Goal: Task Accomplishment & Management: Use online tool/utility

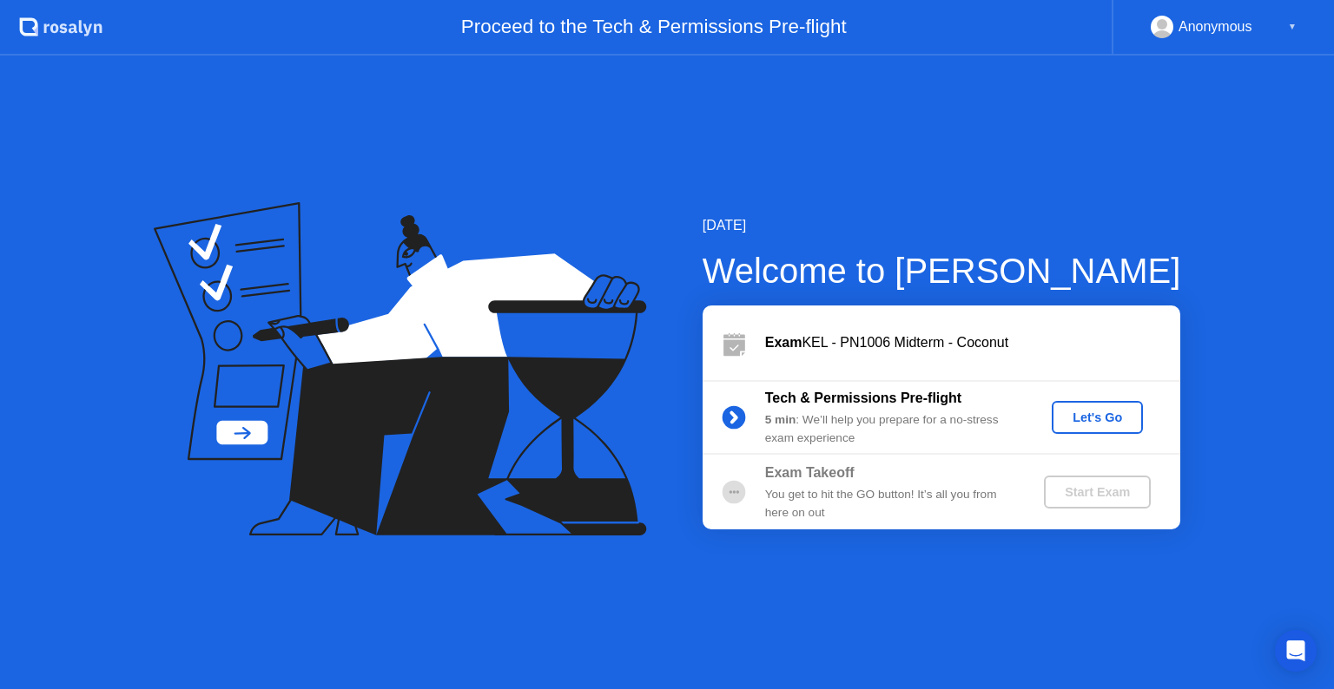
click at [1085, 413] on div "Let's Go" at bounding box center [1097, 418] width 77 height 14
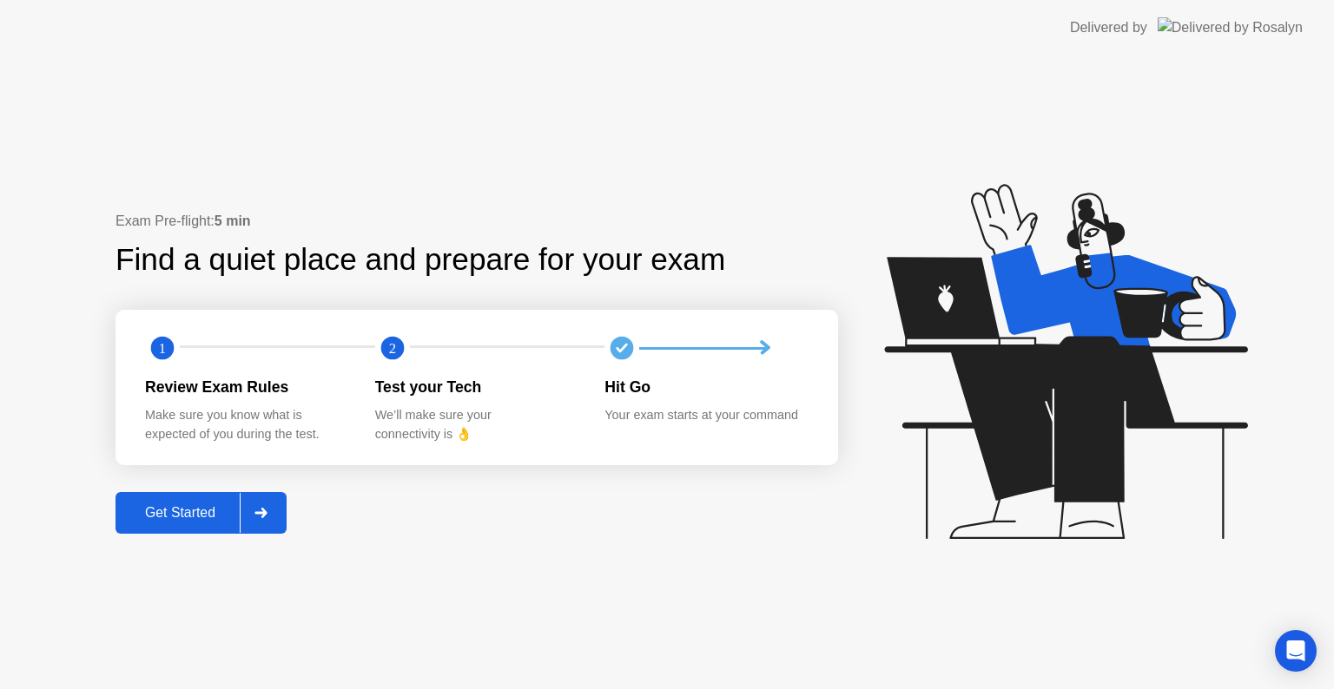
click at [191, 521] on div "Get Started" at bounding box center [180, 513] width 119 height 16
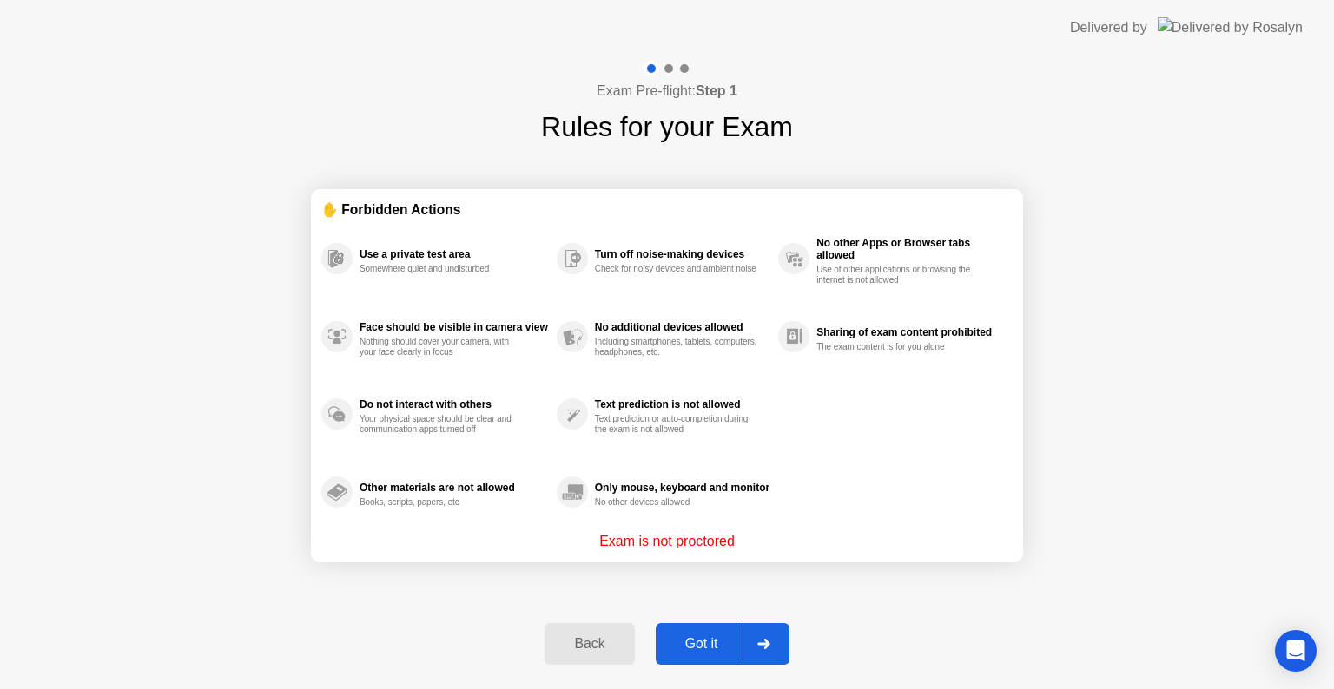
click at [689, 627] on button "Got it" at bounding box center [723, 644] width 134 height 42
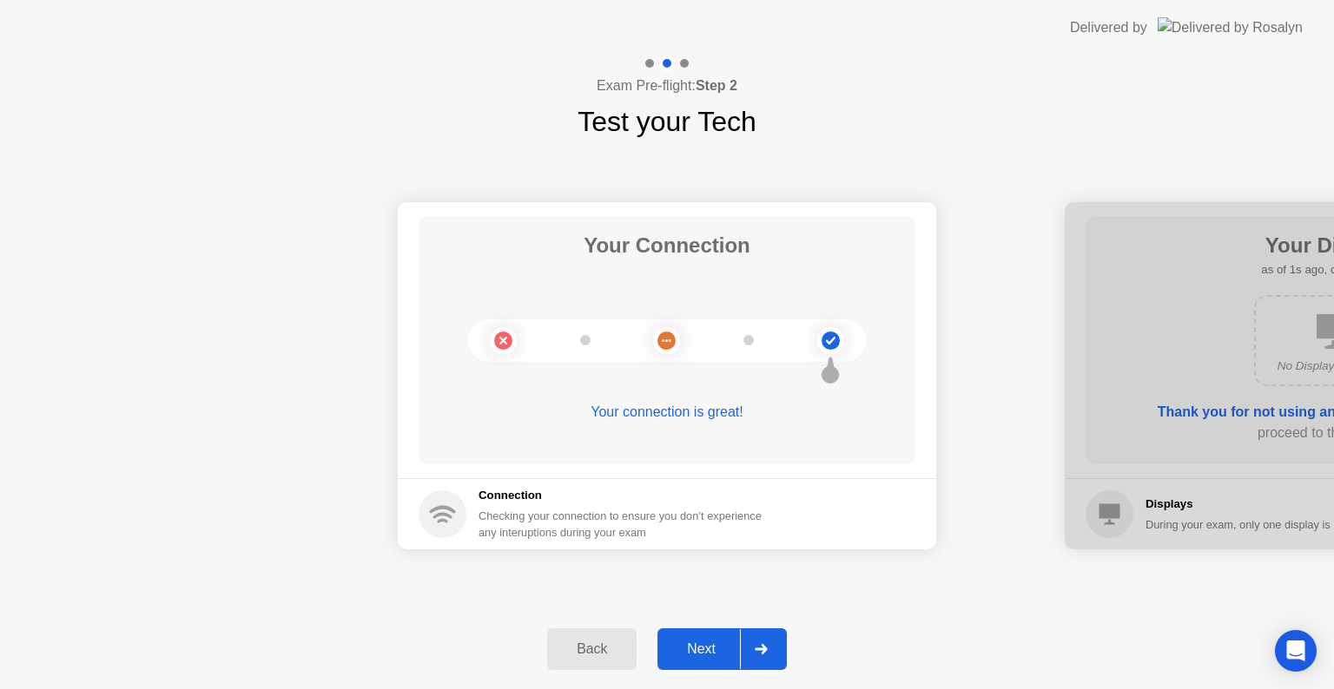
click at [688, 643] on div "Next" at bounding box center [701, 650] width 77 height 16
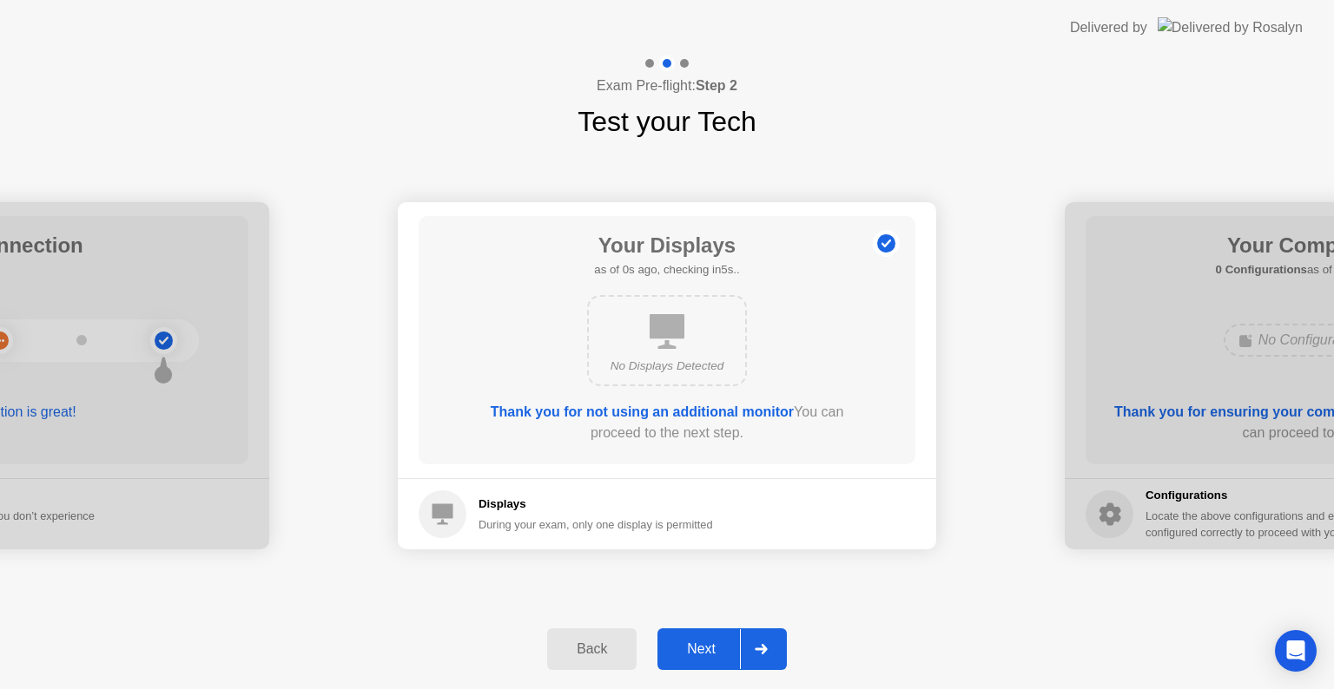
click at [688, 643] on div "Next" at bounding box center [701, 650] width 77 height 16
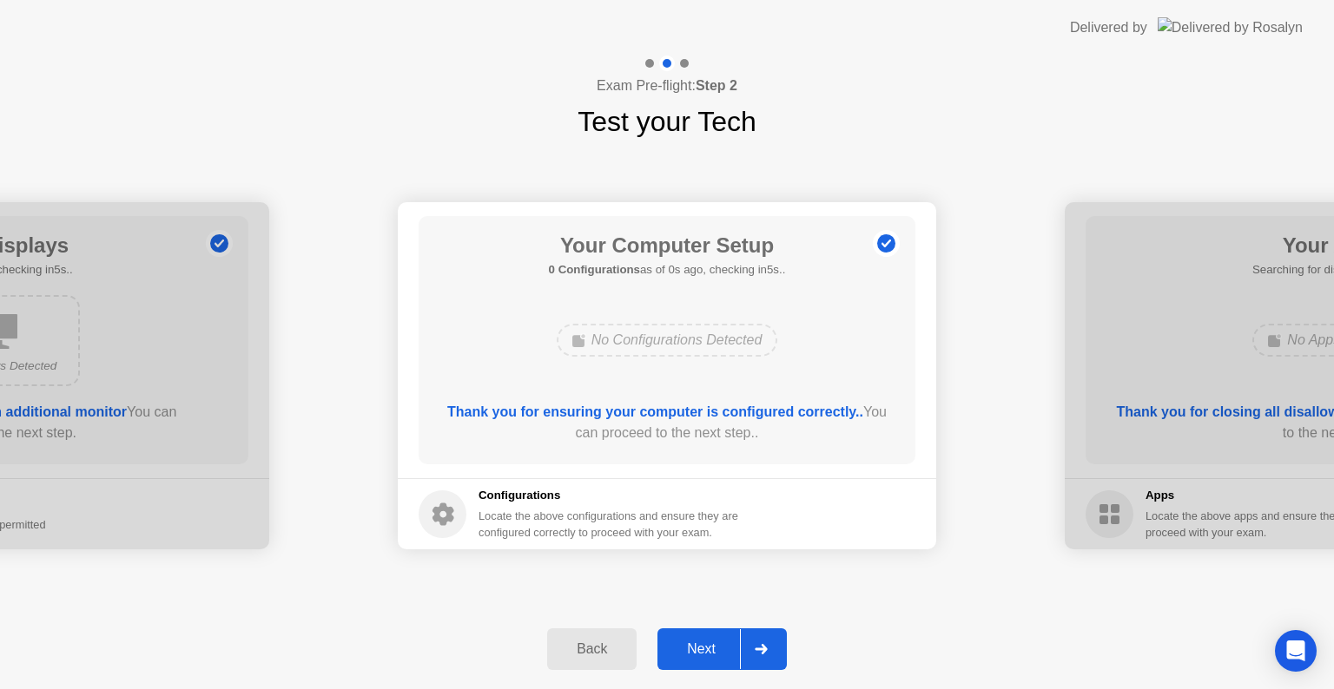
click at [688, 643] on div "Next" at bounding box center [701, 650] width 77 height 16
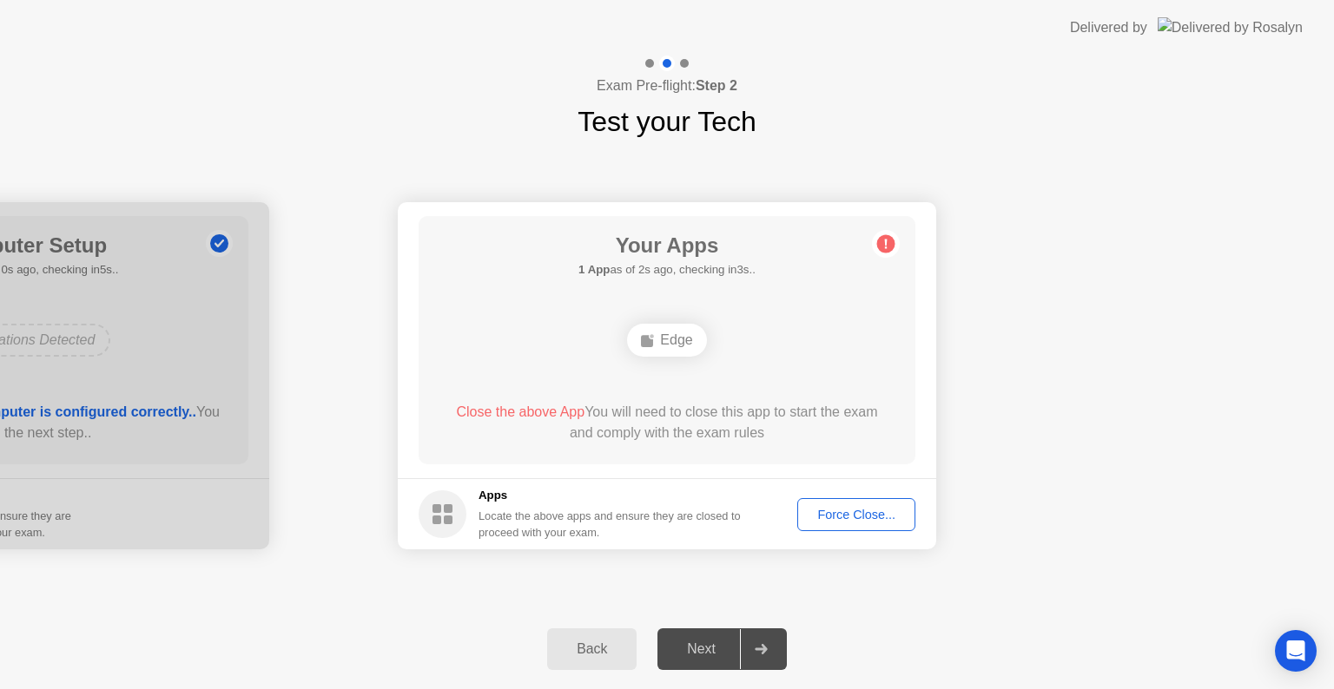
click at [837, 508] on div "Force Close..." at bounding box center [856, 515] width 106 height 14
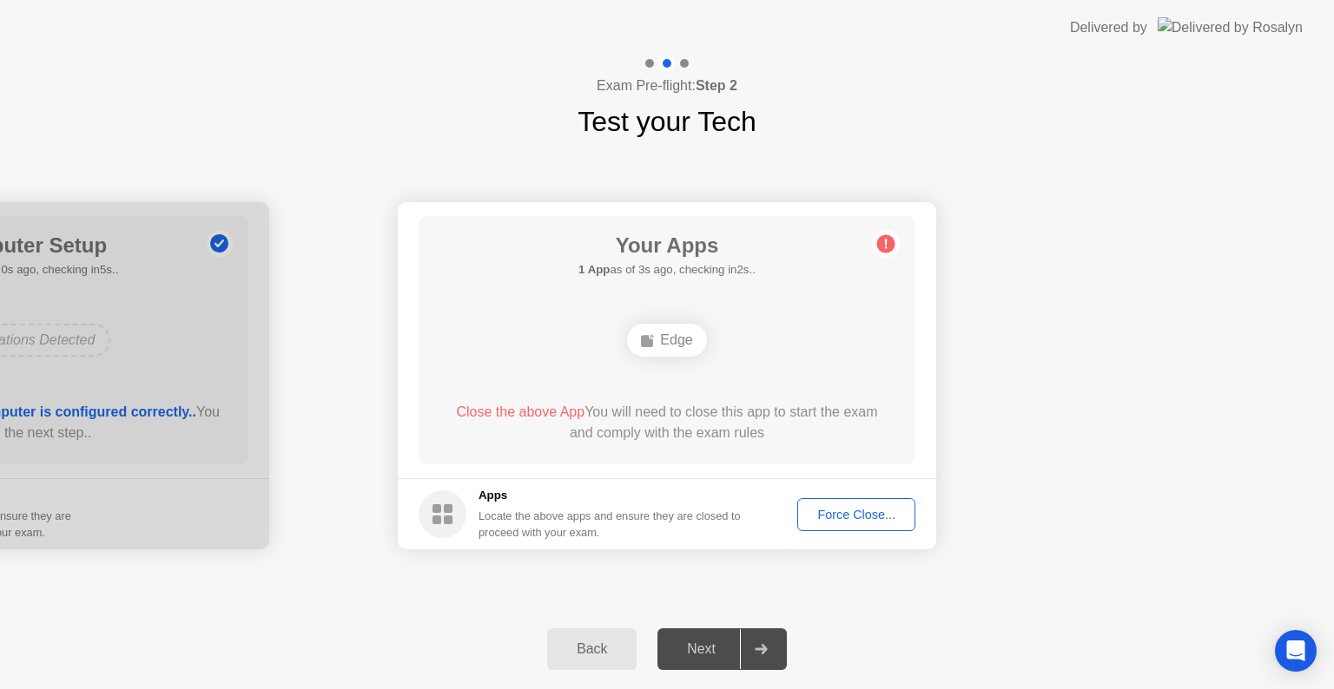
click at [692, 643] on div "Next" at bounding box center [701, 650] width 77 height 16
click at [834, 508] on div "Force Close..." at bounding box center [856, 515] width 106 height 14
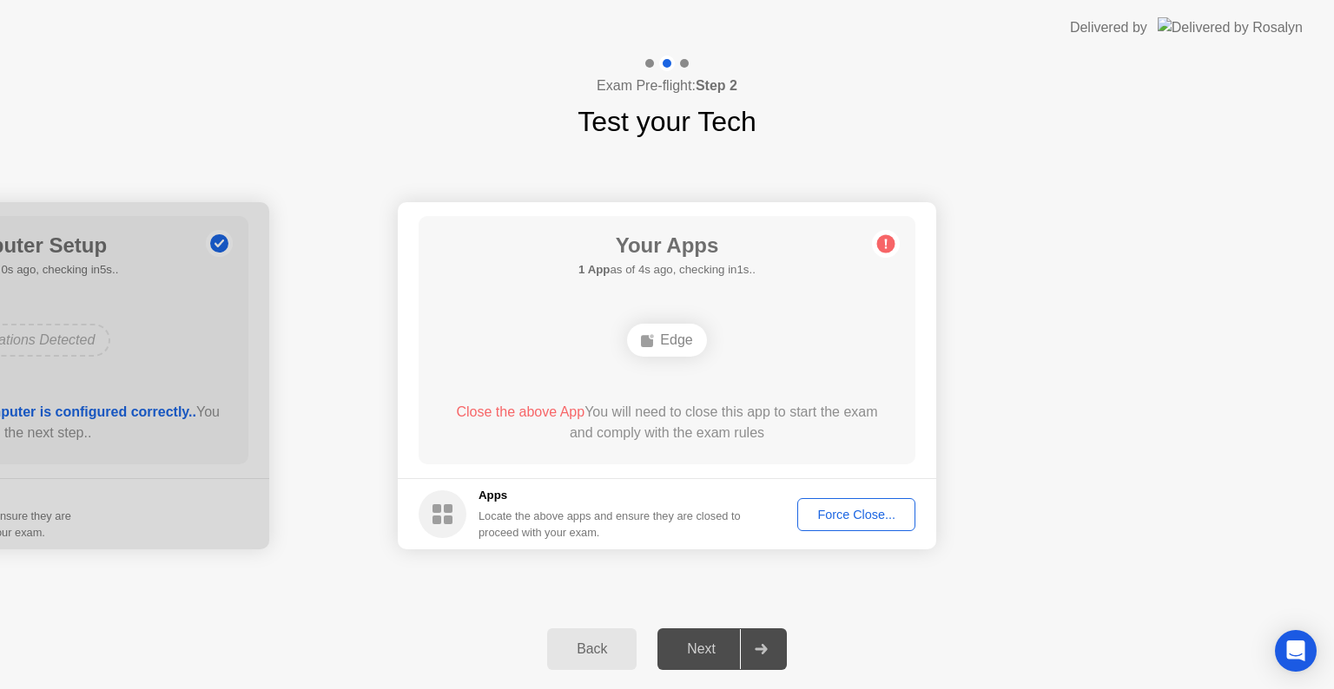
click at [676, 654] on div "Next" at bounding box center [701, 650] width 77 height 16
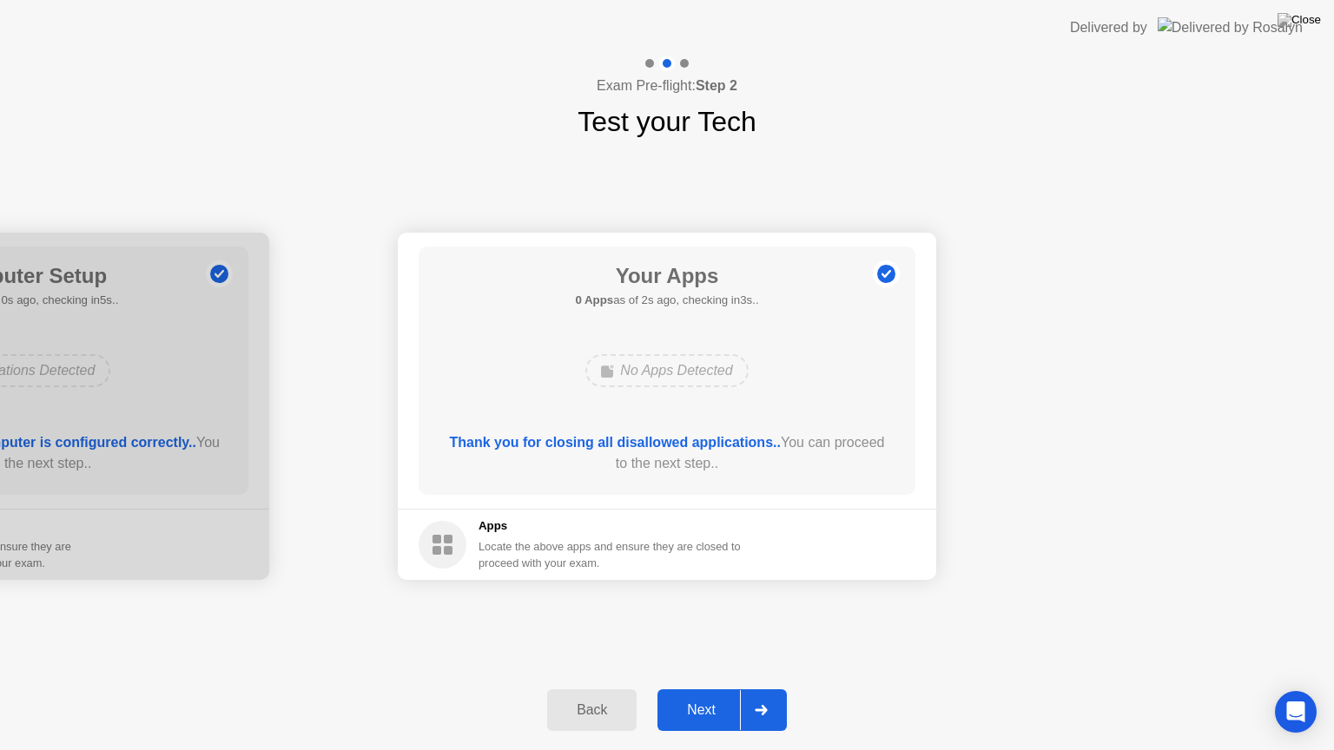
click at [697, 689] on div "Next" at bounding box center [701, 710] width 77 height 16
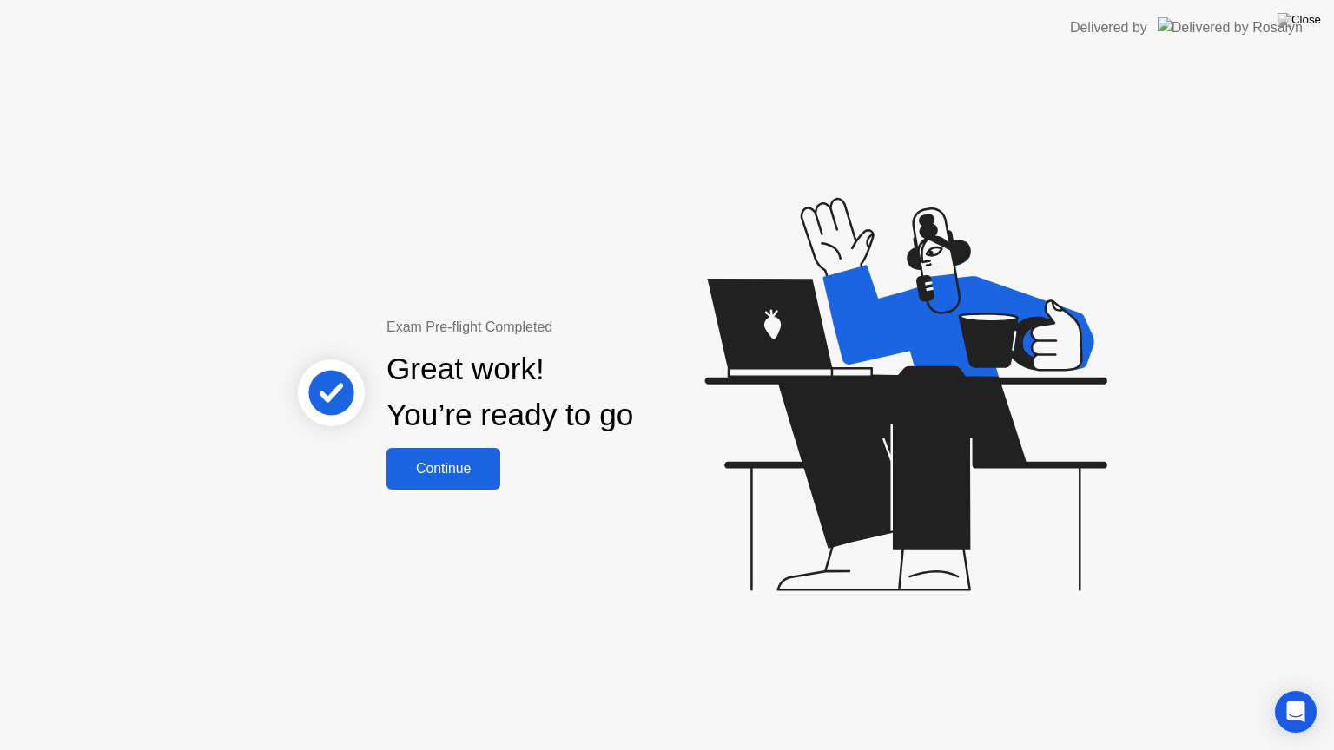
click at [445, 455] on button "Continue" at bounding box center [443, 469] width 114 height 42
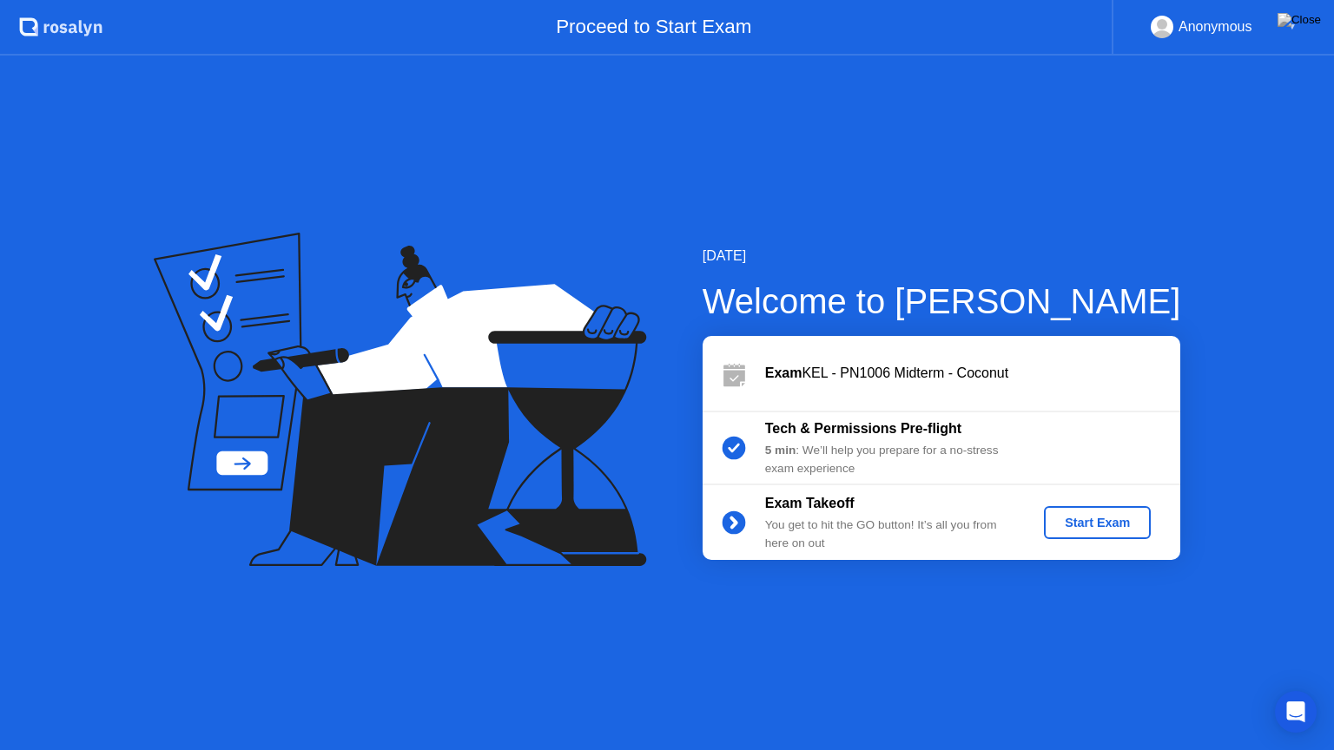
click at [1089, 510] on button "Start Exam" at bounding box center [1097, 522] width 107 height 33
